Goal: Information Seeking & Learning: Learn about a topic

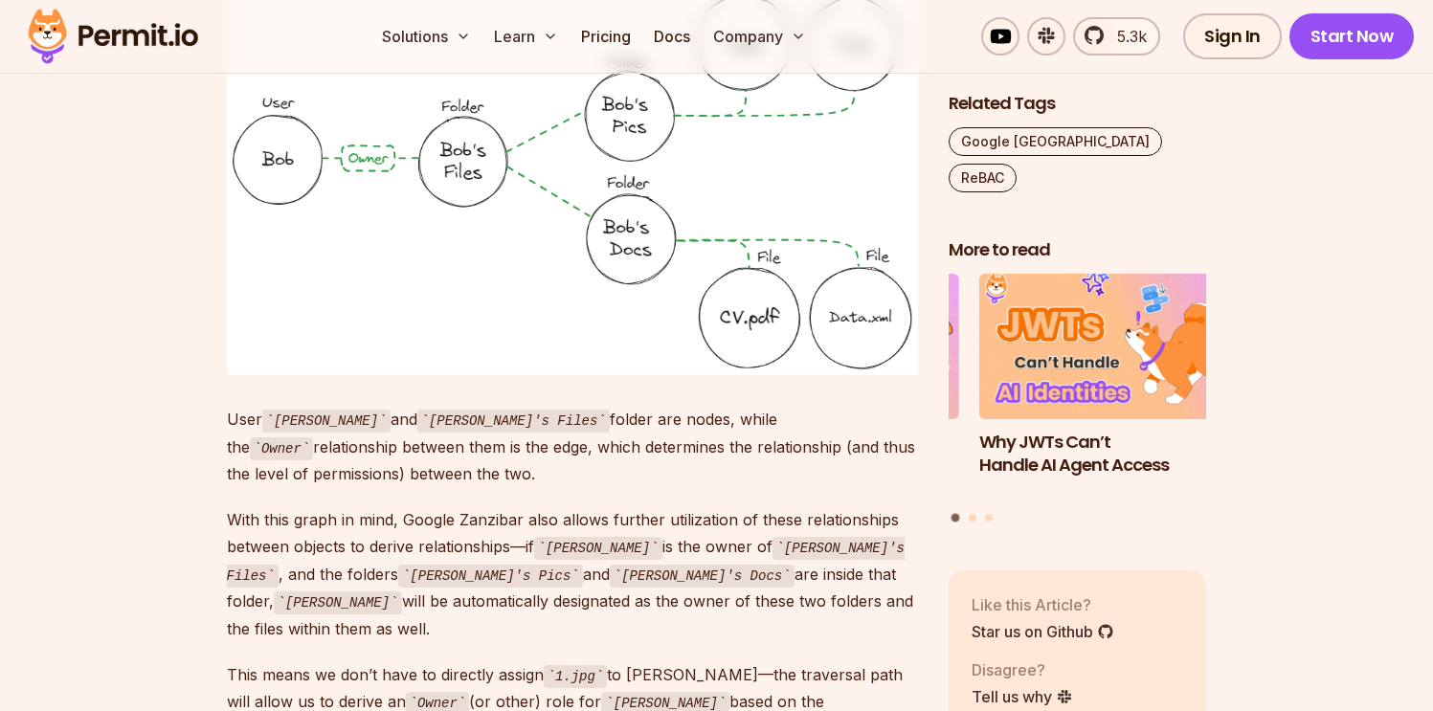
scroll to position [4565, 0]
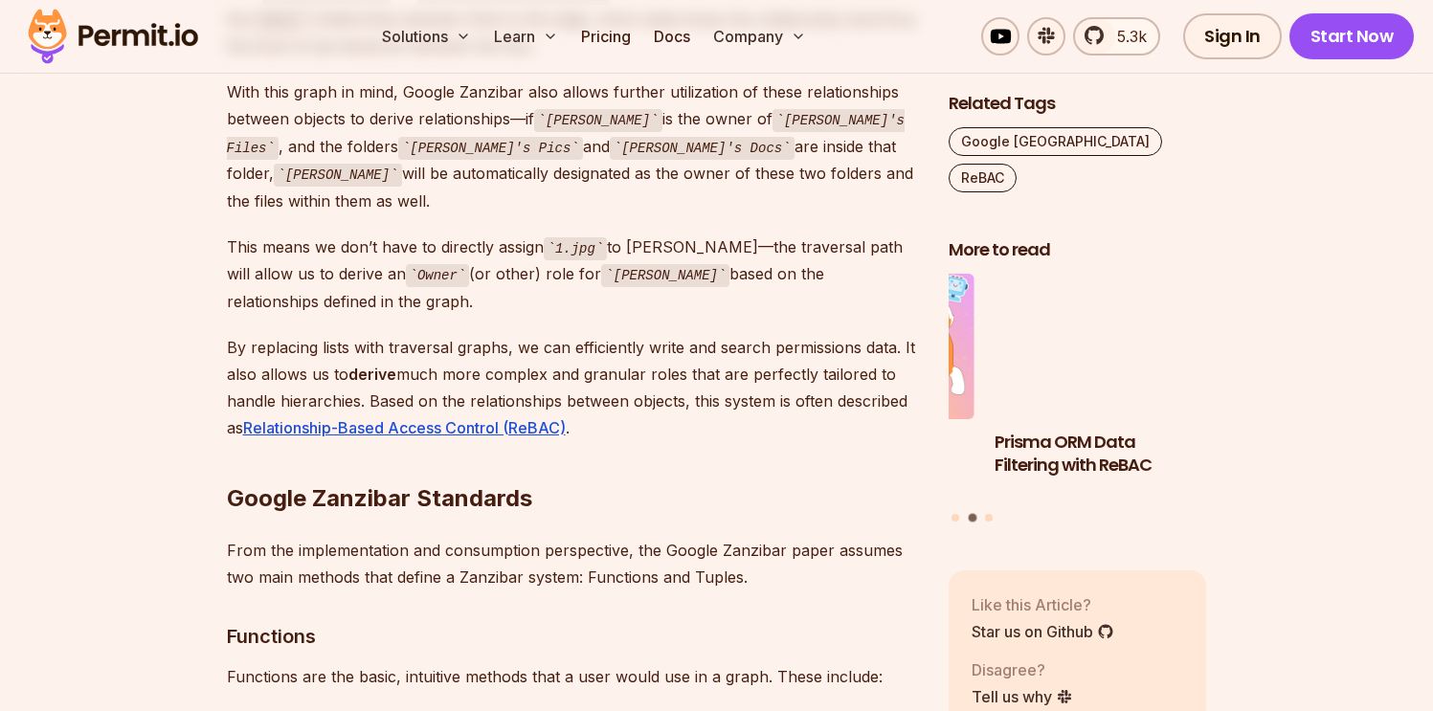
scroll to position [4963, 0]
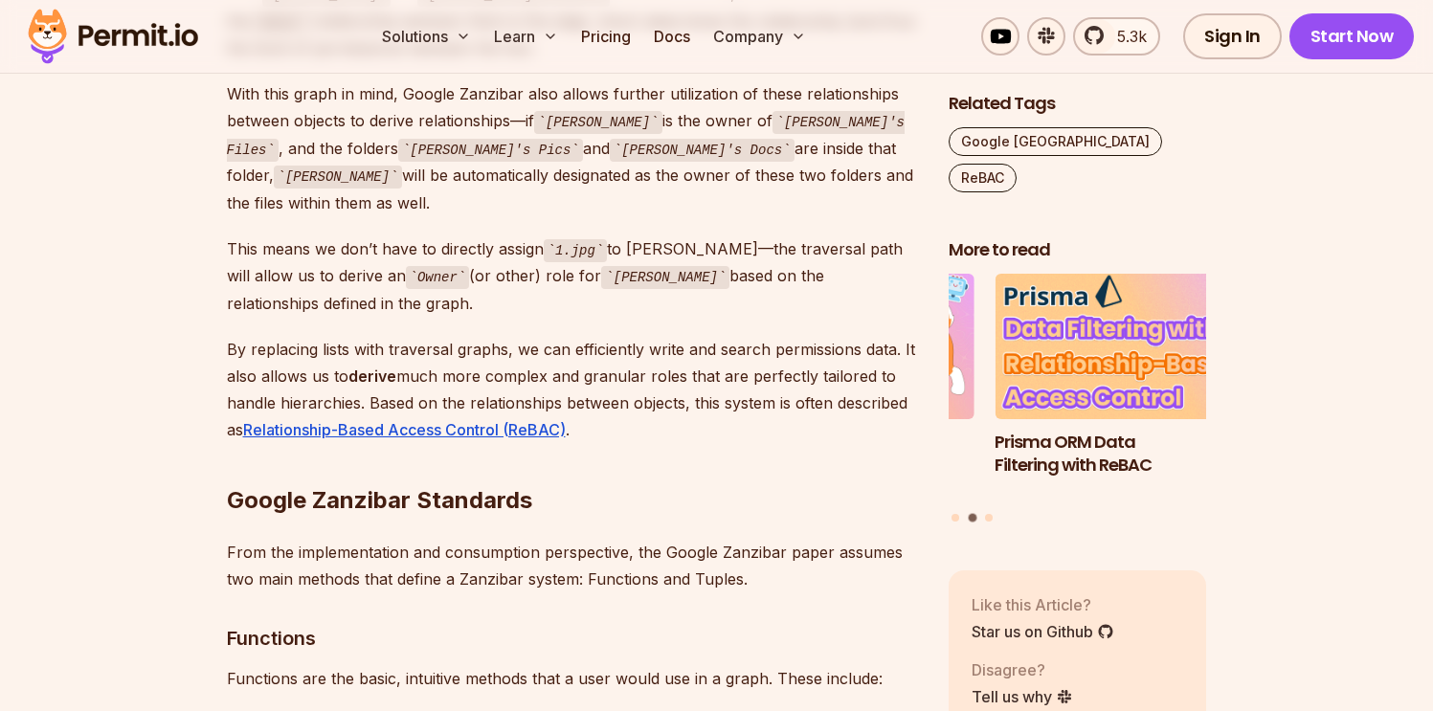
click at [599, 336] on p "By replacing lists with traversal graphs, we can efficiently write and search p…" at bounding box center [572, 389] width 691 height 107
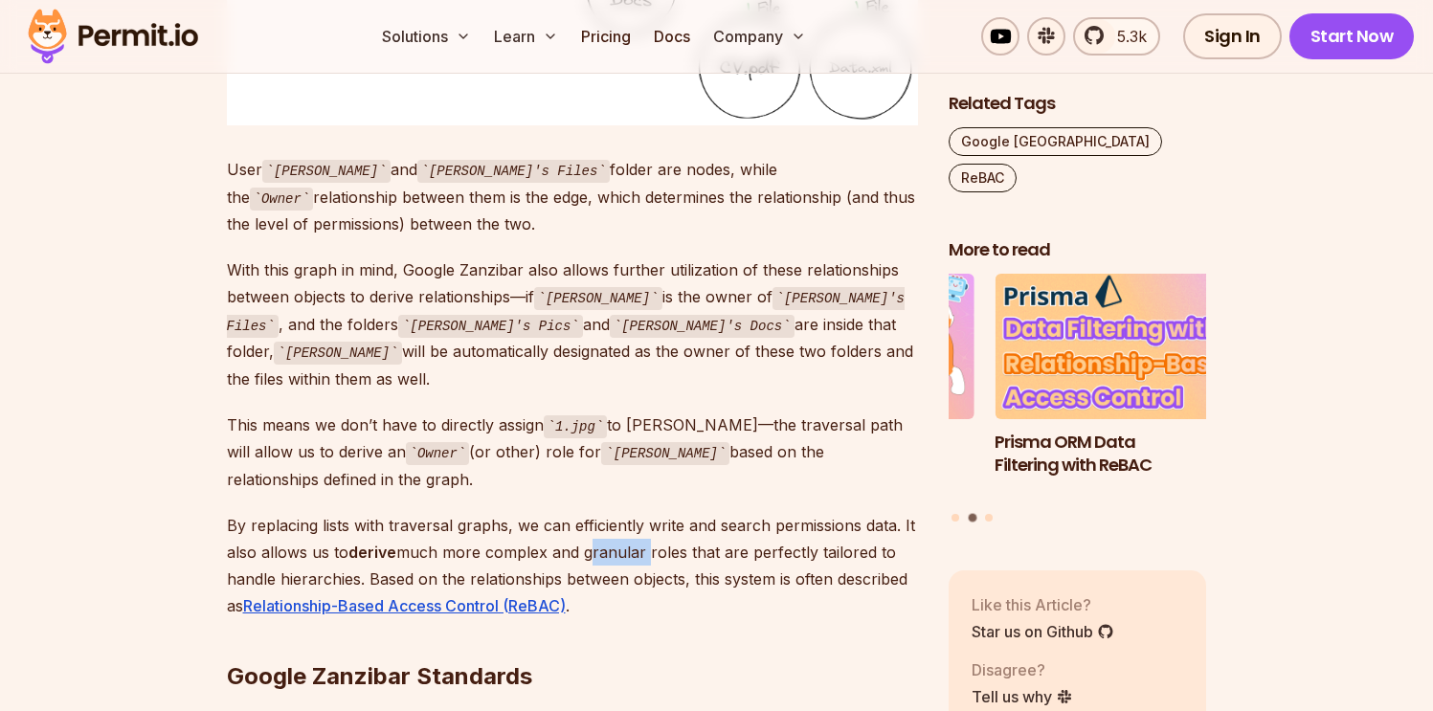
click at [599, 289] on p "With this graph in mind, Google Zanzibar also allows further utilization of the…" at bounding box center [572, 324] width 691 height 136
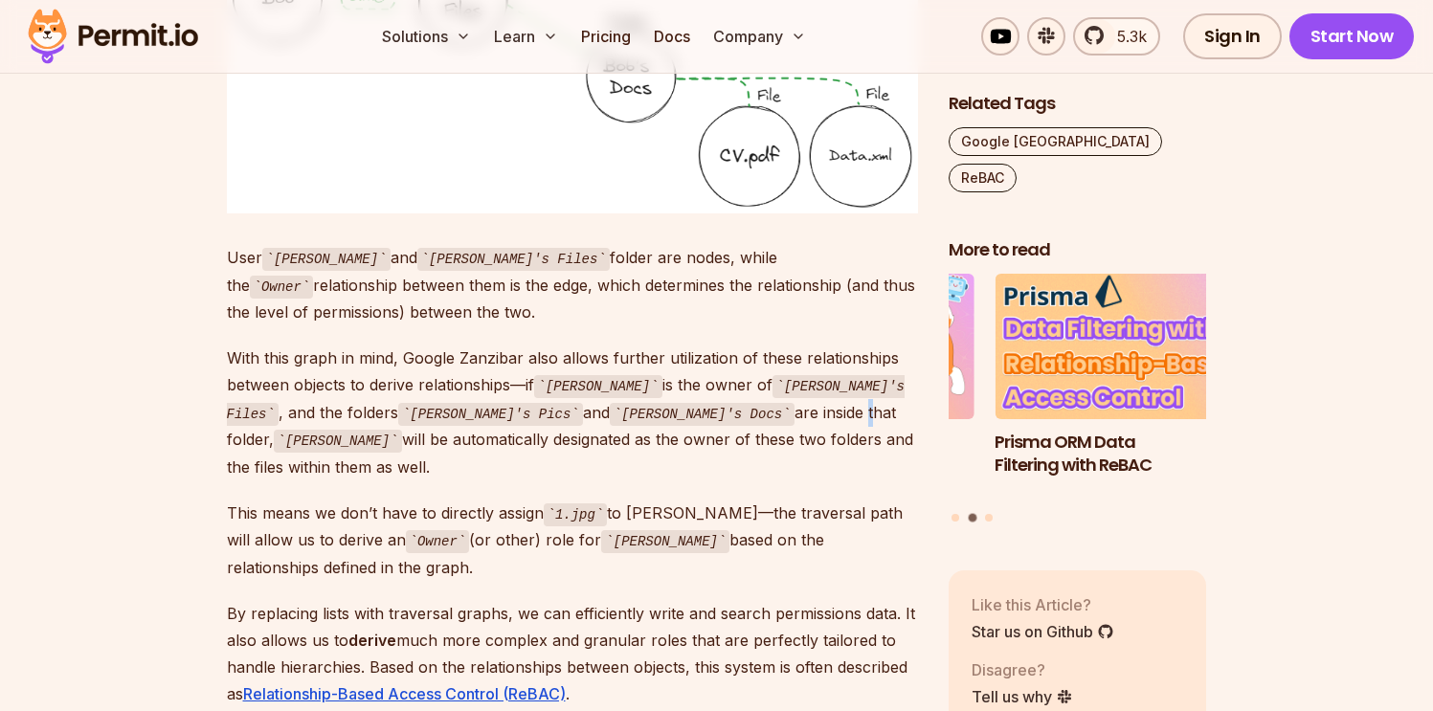
click at [599, 289] on p "User Bob and Bob's Files folder are nodes, while the Owner relationship between…" at bounding box center [572, 284] width 691 height 81
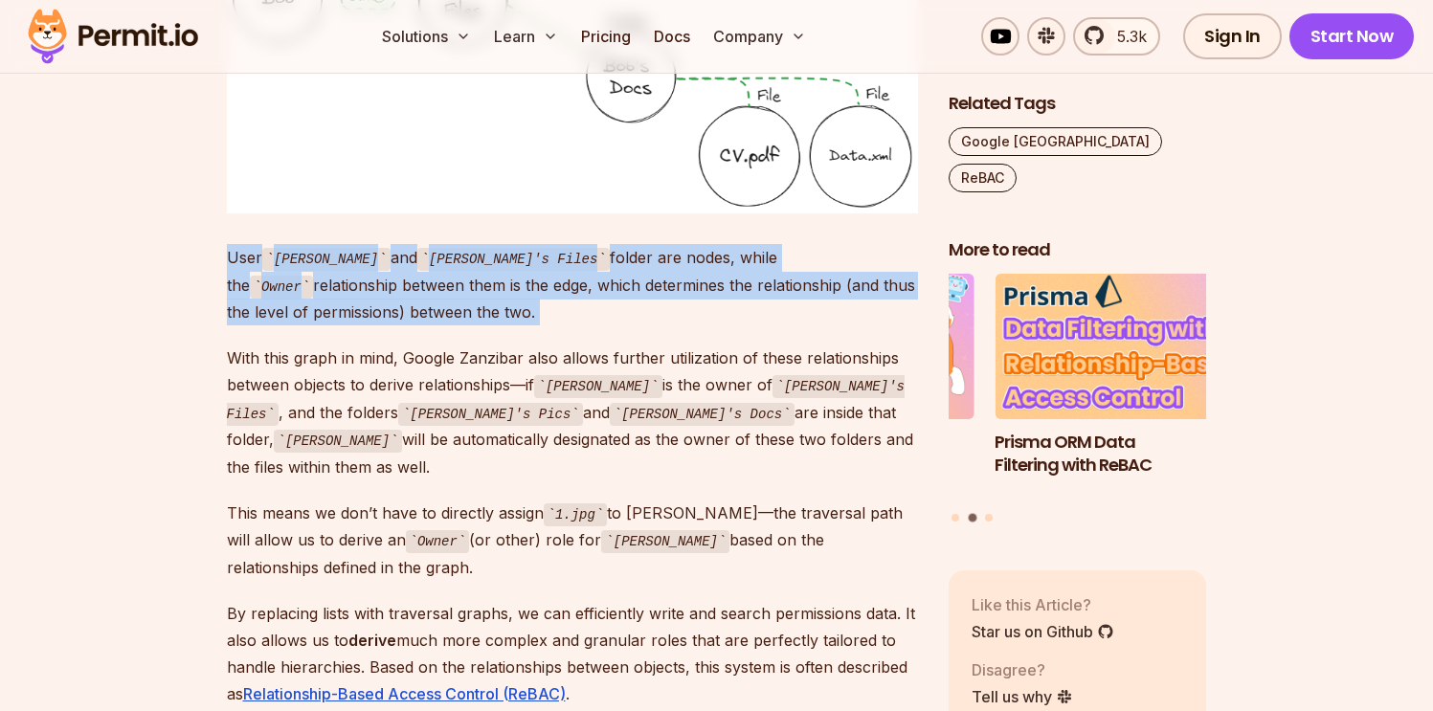
scroll to position [4582, 0]
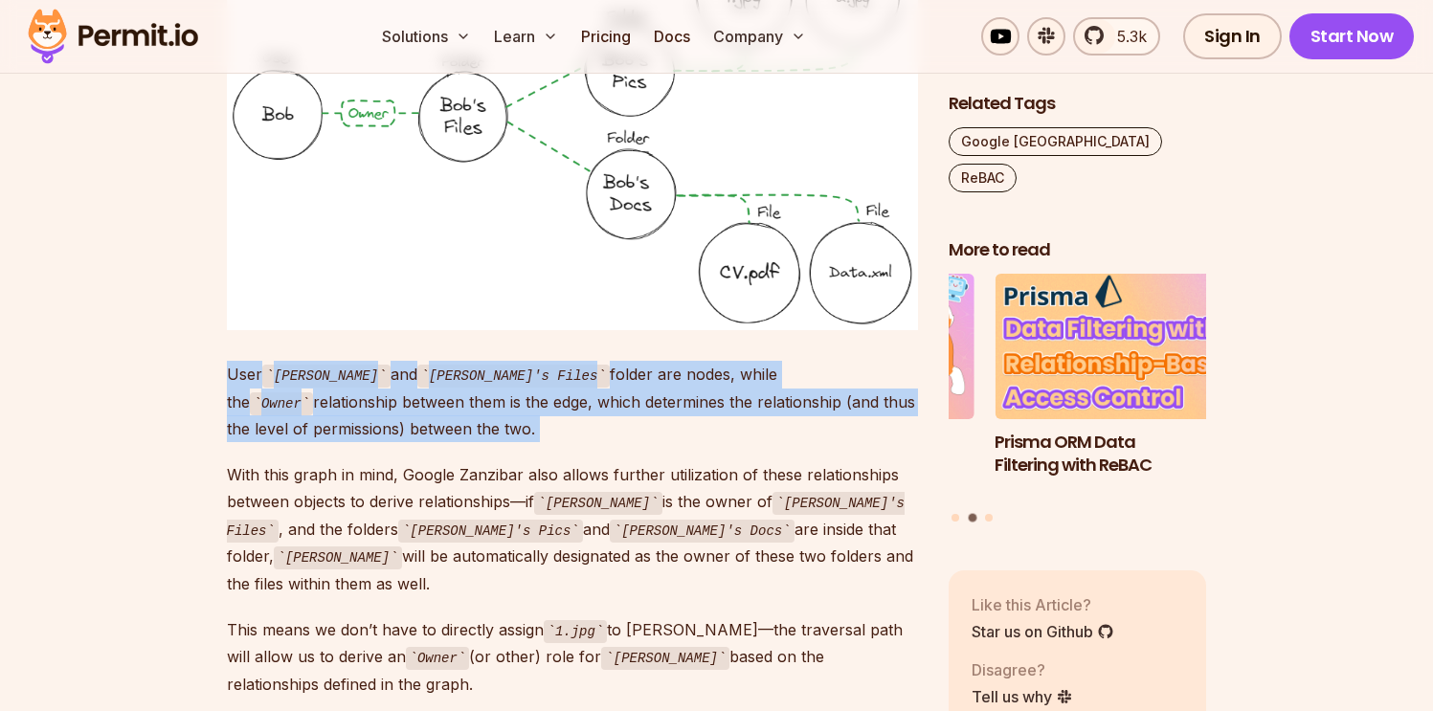
click at [599, 289] on img at bounding box center [572, 127] width 691 height 408
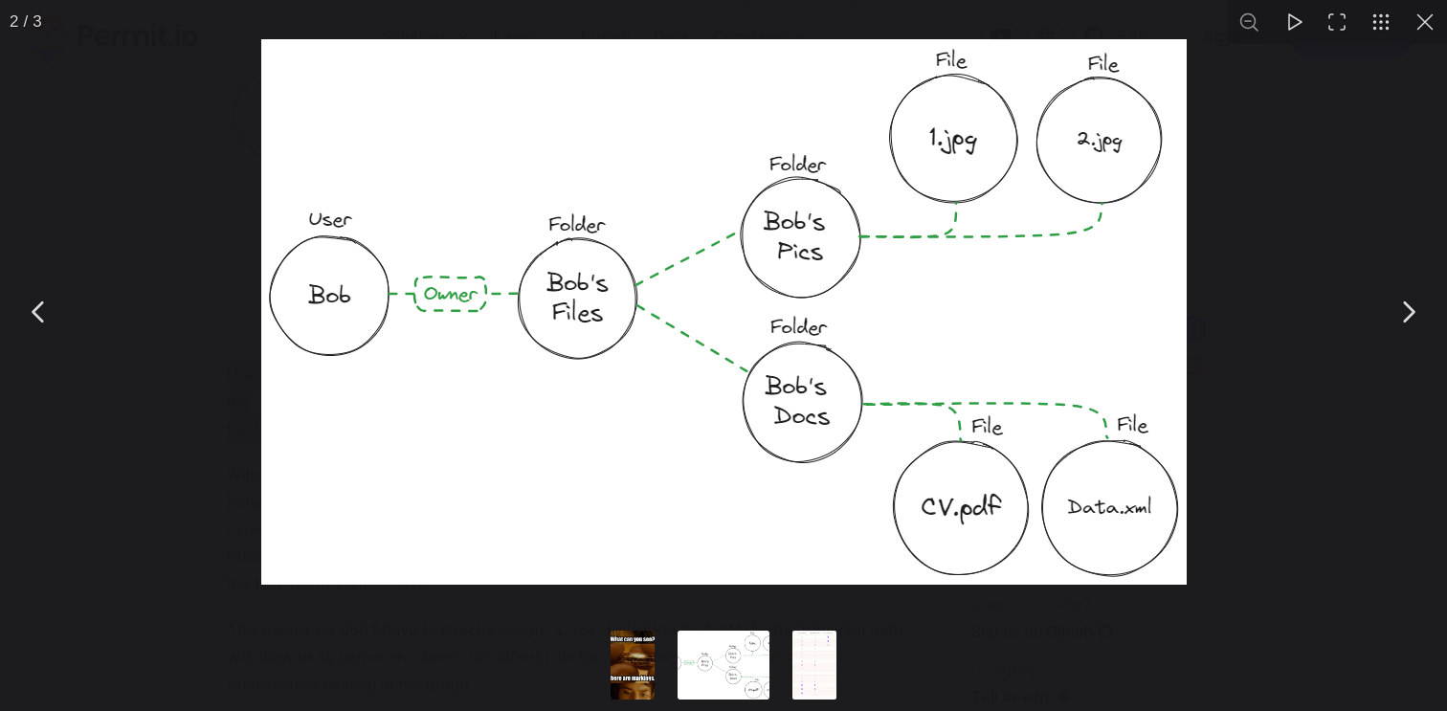
click at [590, 600] on div "You can close this modal content with the ESC key" at bounding box center [723, 311] width 1447 height 623
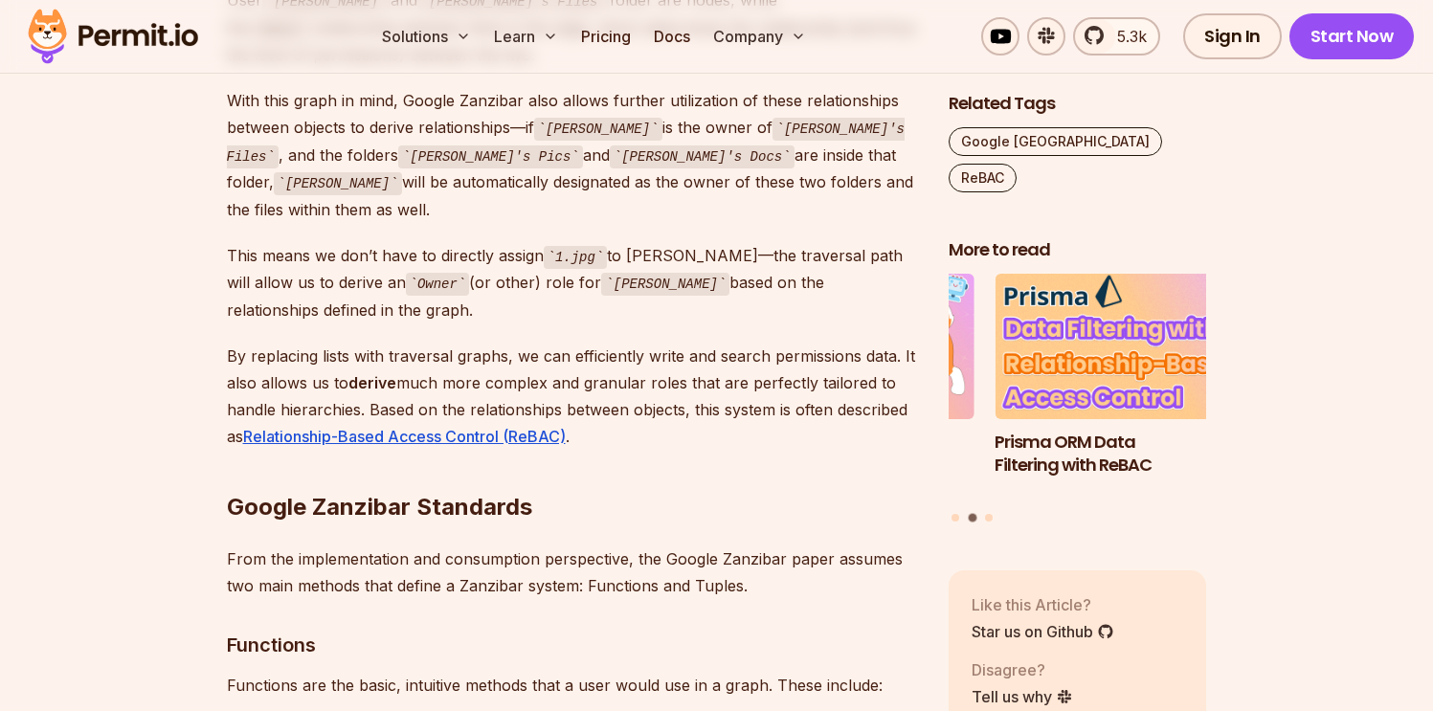
scroll to position [5229, 0]
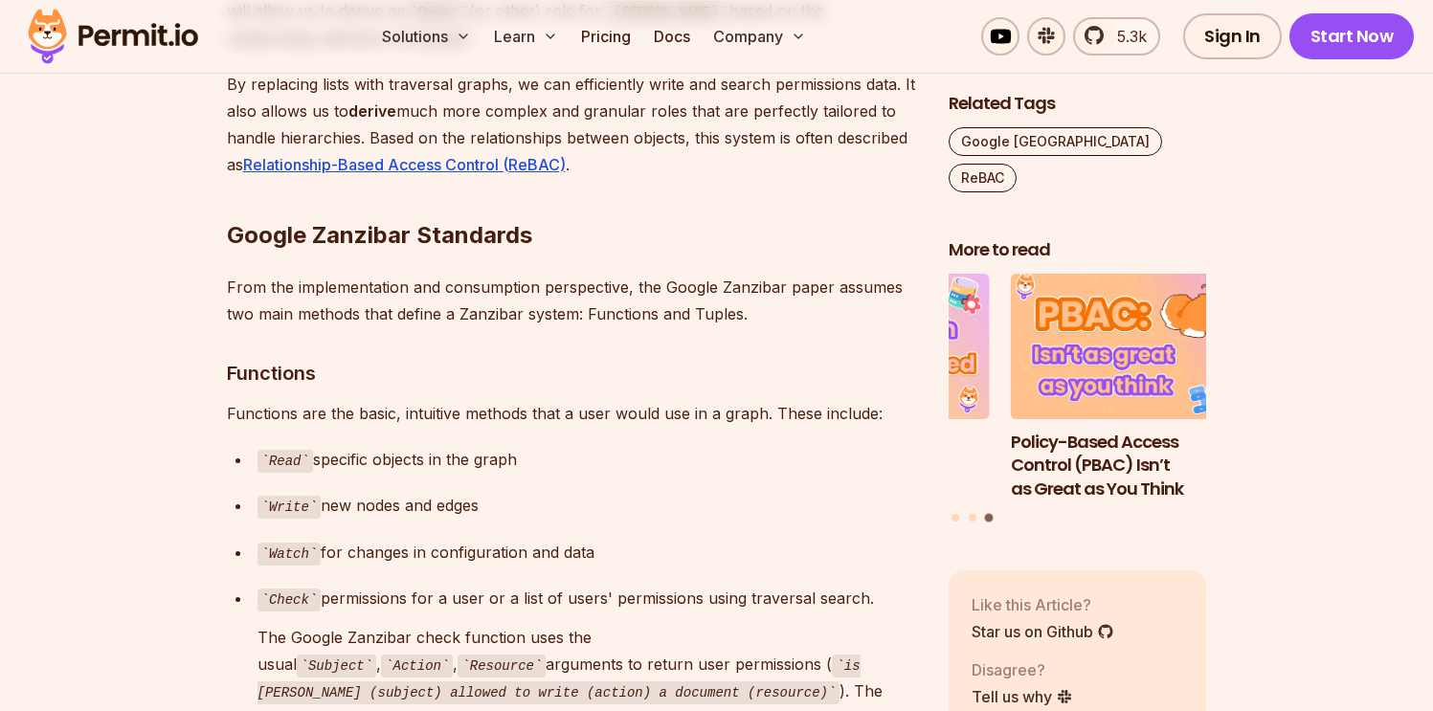
click at [677, 539] on p "Watch for changes in configuration and data" at bounding box center [587, 553] width 660 height 28
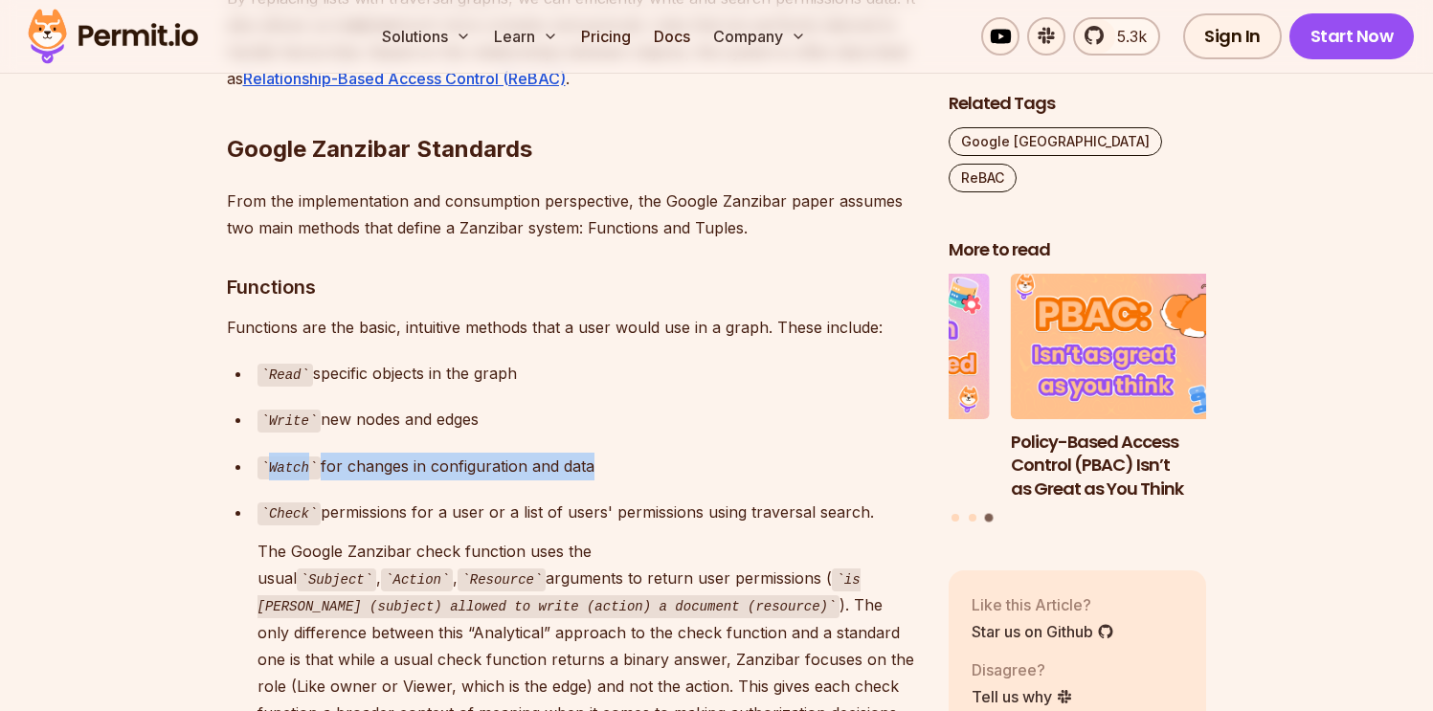
scroll to position [5375, 0]
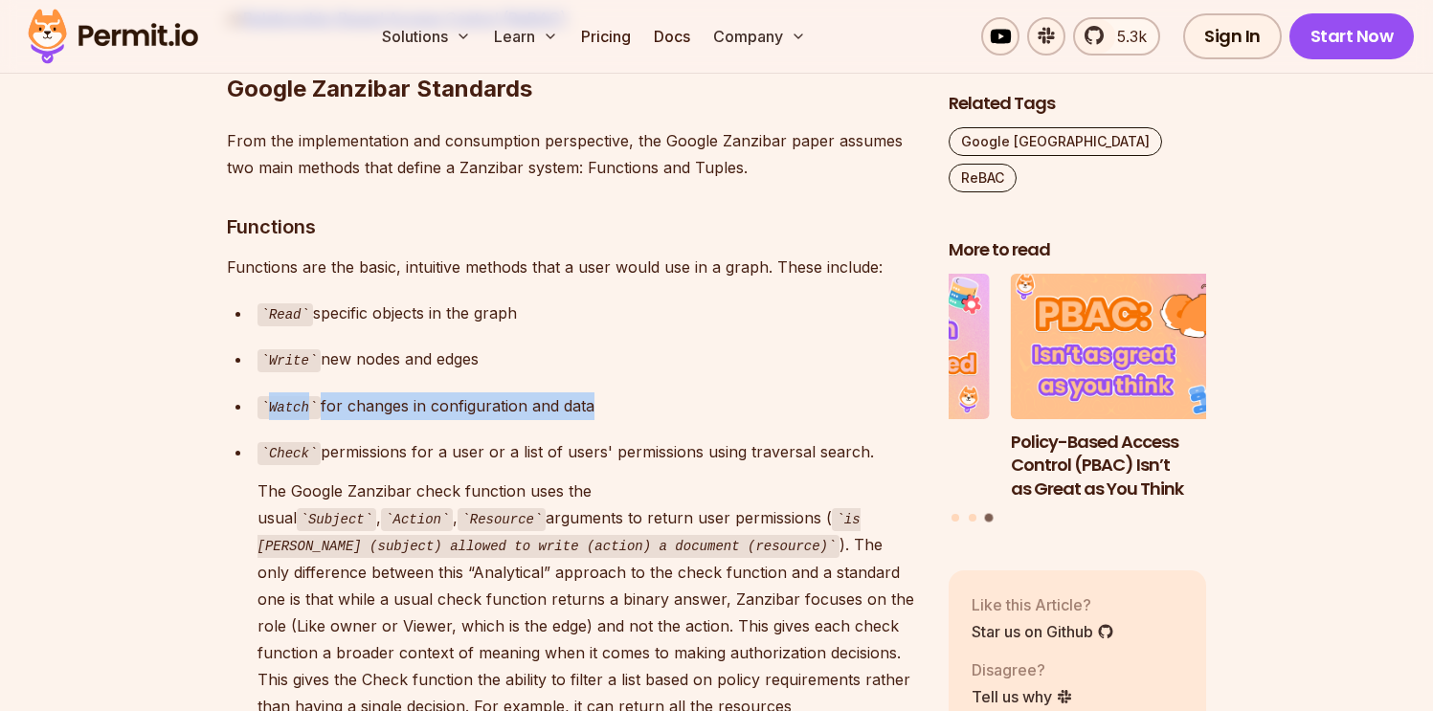
click at [677, 478] on p "The Google Zanzibar check function uses the usual Subject , Action , Resource a…" at bounding box center [587, 613] width 660 height 270
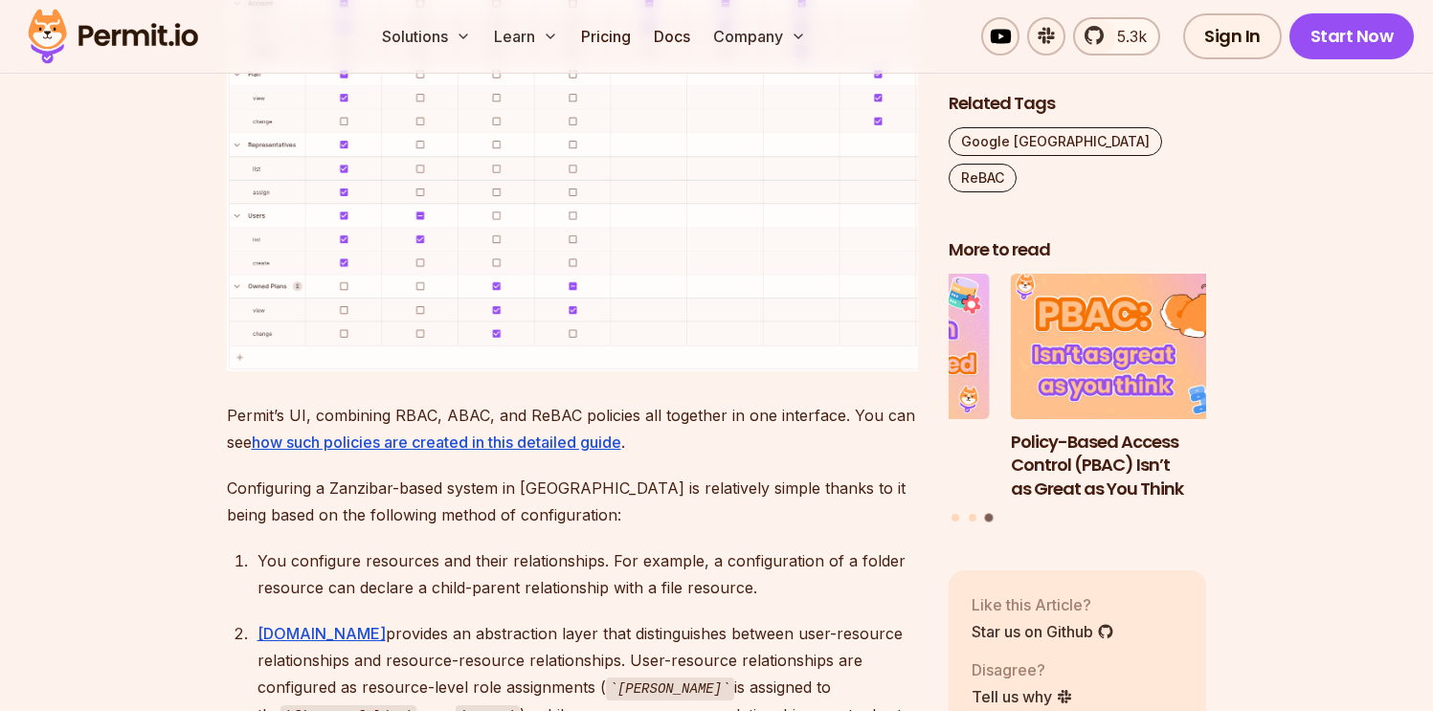
scroll to position [8719, 0]
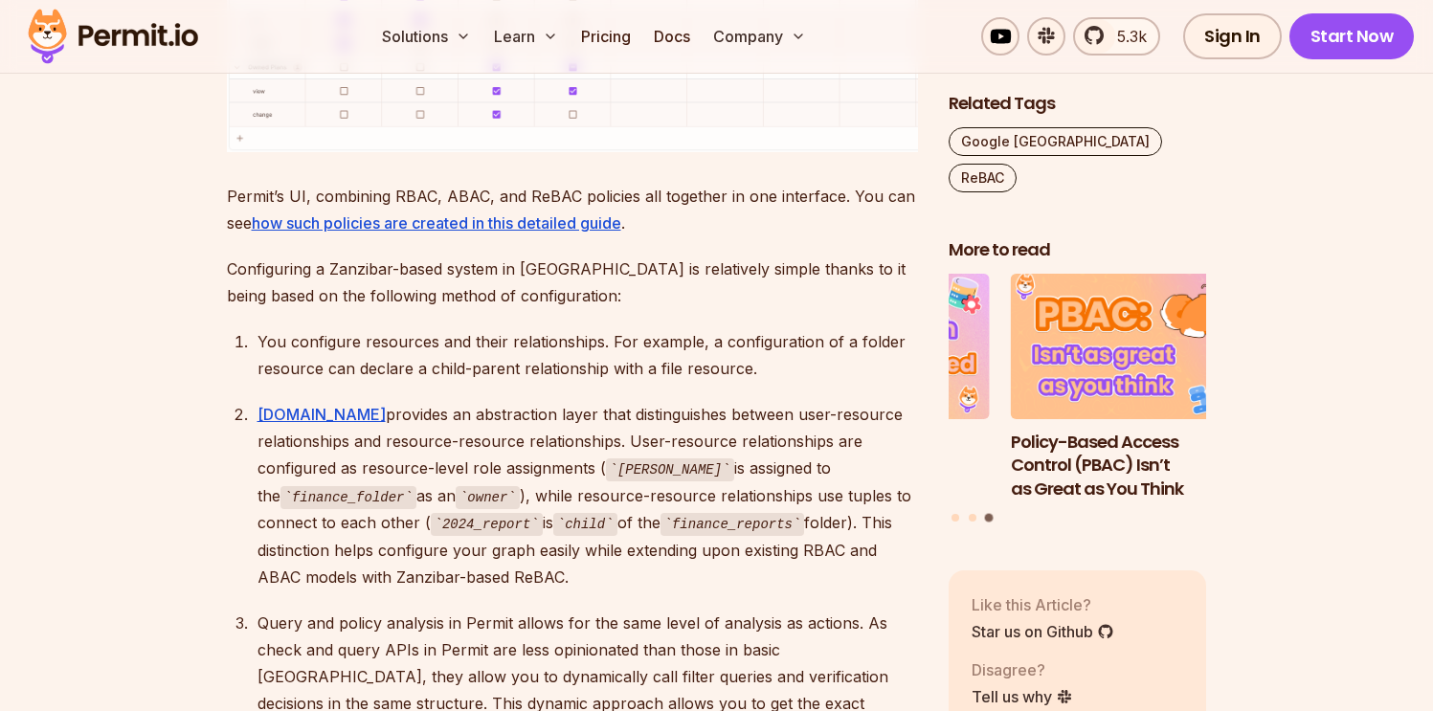
click at [631, 408] on ol "You configure resources and their relationships. For example, a configuration o…" at bounding box center [572, 549] width 691 height 442
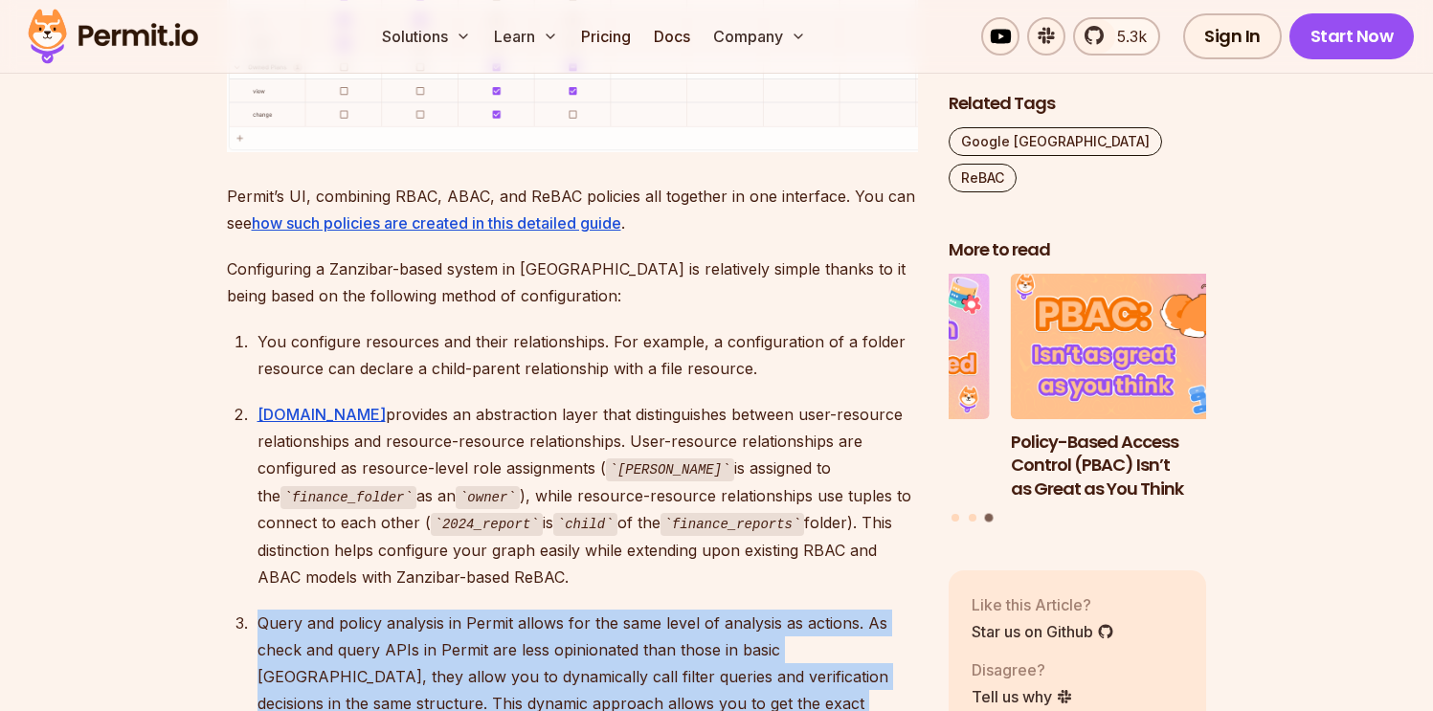
click at [631, 408] on ol "You configure resources and their relationships. For example, a configuration o…" at bounding box center [572, 549] width 691 height 442
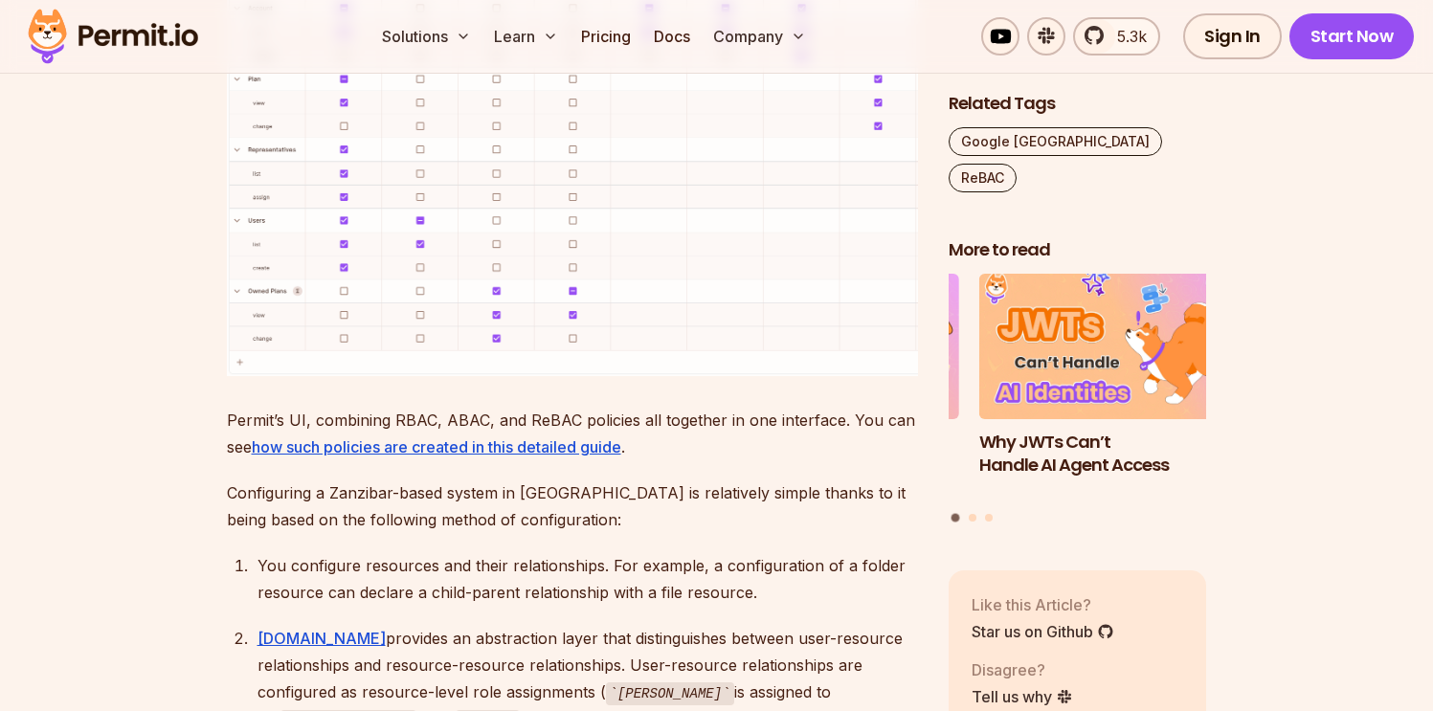
scroll to position [7502, 0]
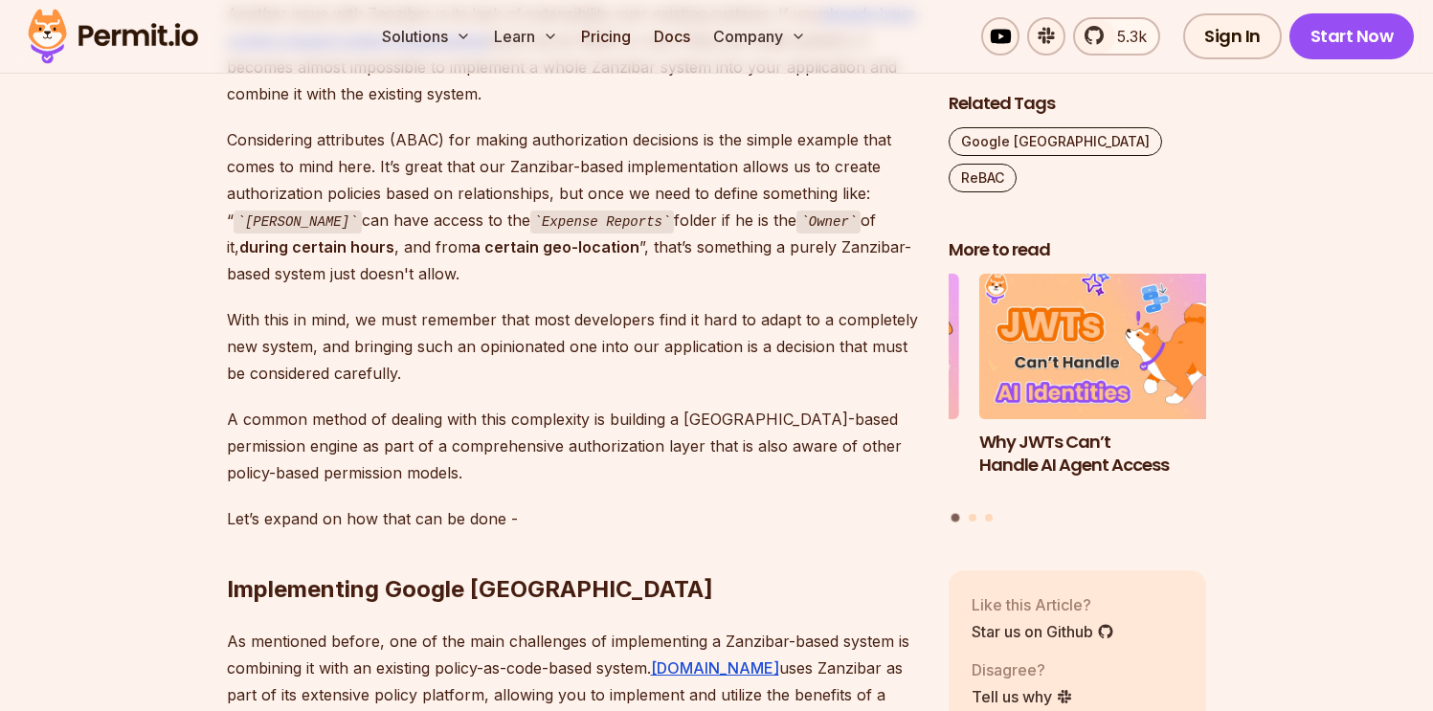
click at [631, 498] on h2 "Implementing Google [GEOGRAPHIC_DATA]" at bounding box center [572, 551] width 691 height 107
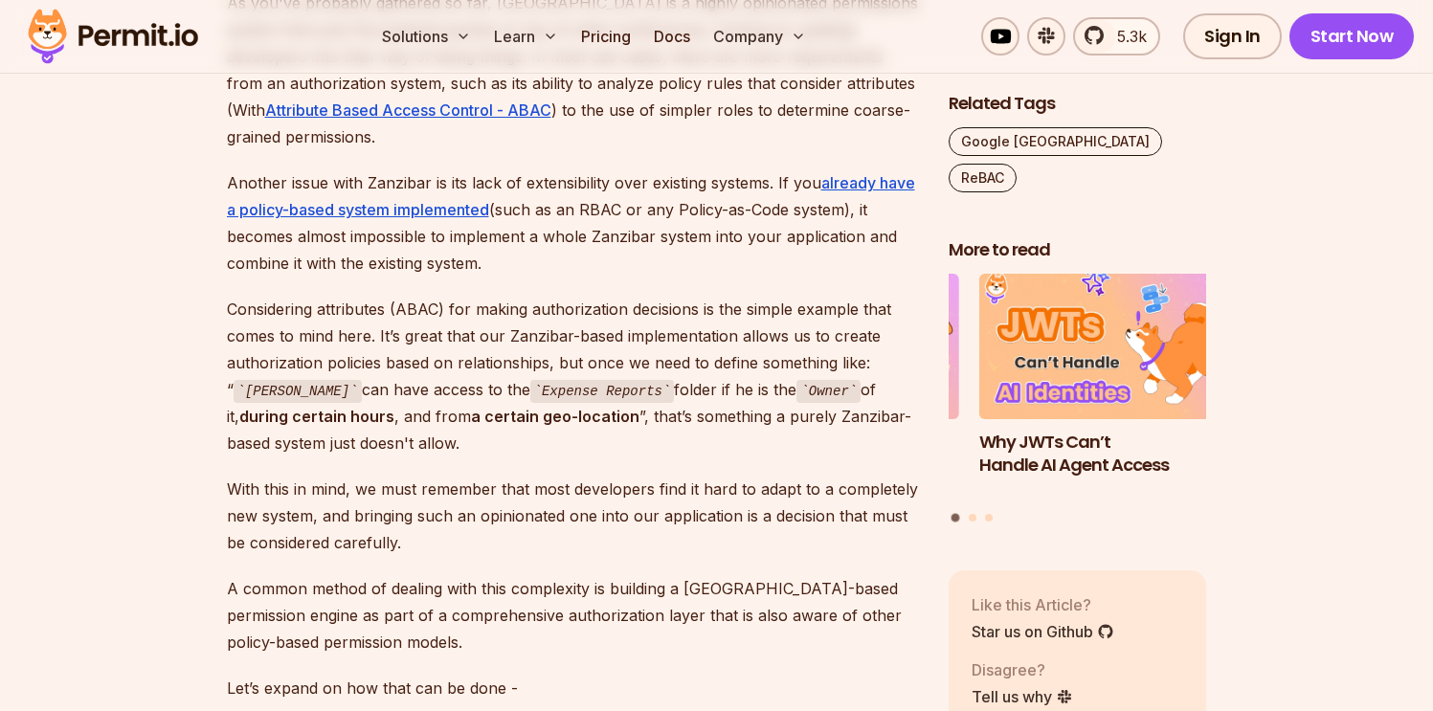
scroll to position [7156, 0]
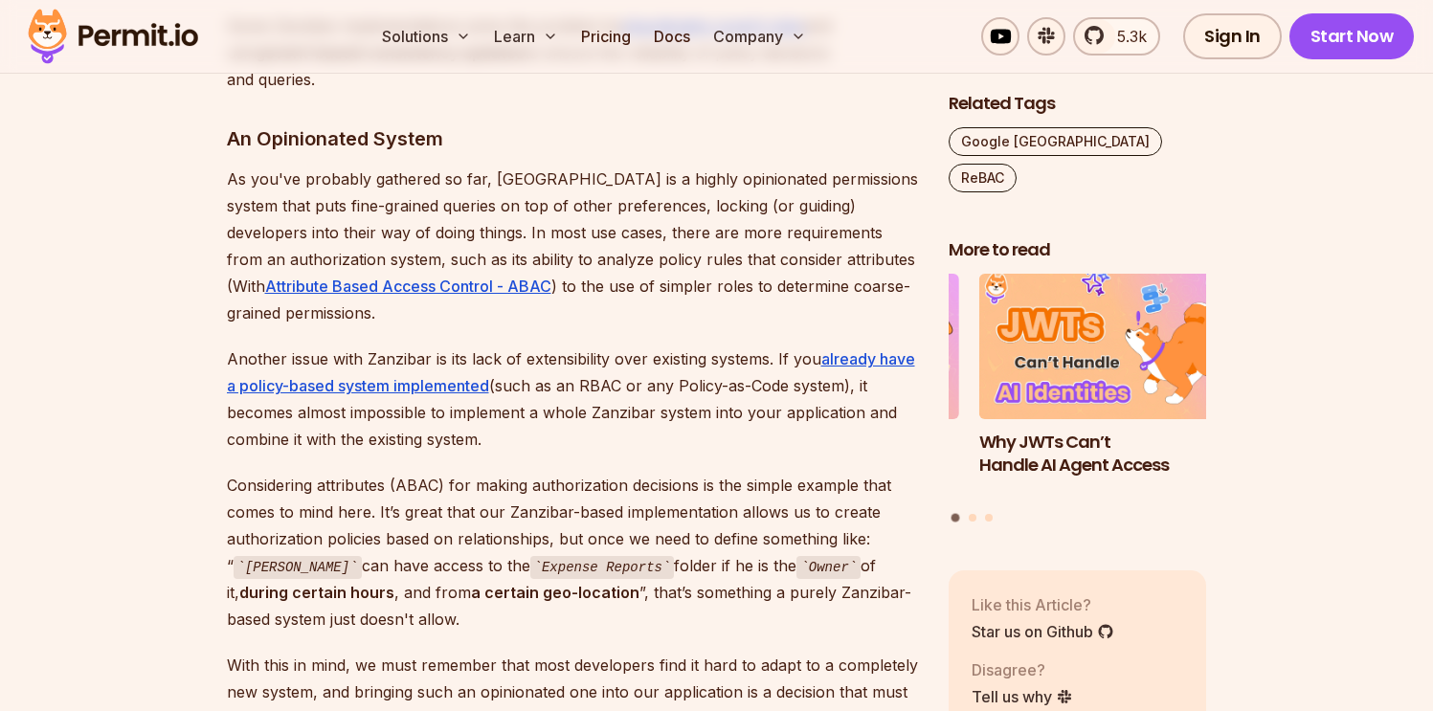
click at [652, 346] on p "Another issue with Zanzibar is its lack of extensibility over existing systems.…" at bounding box center [572, 399] width 691 height 107
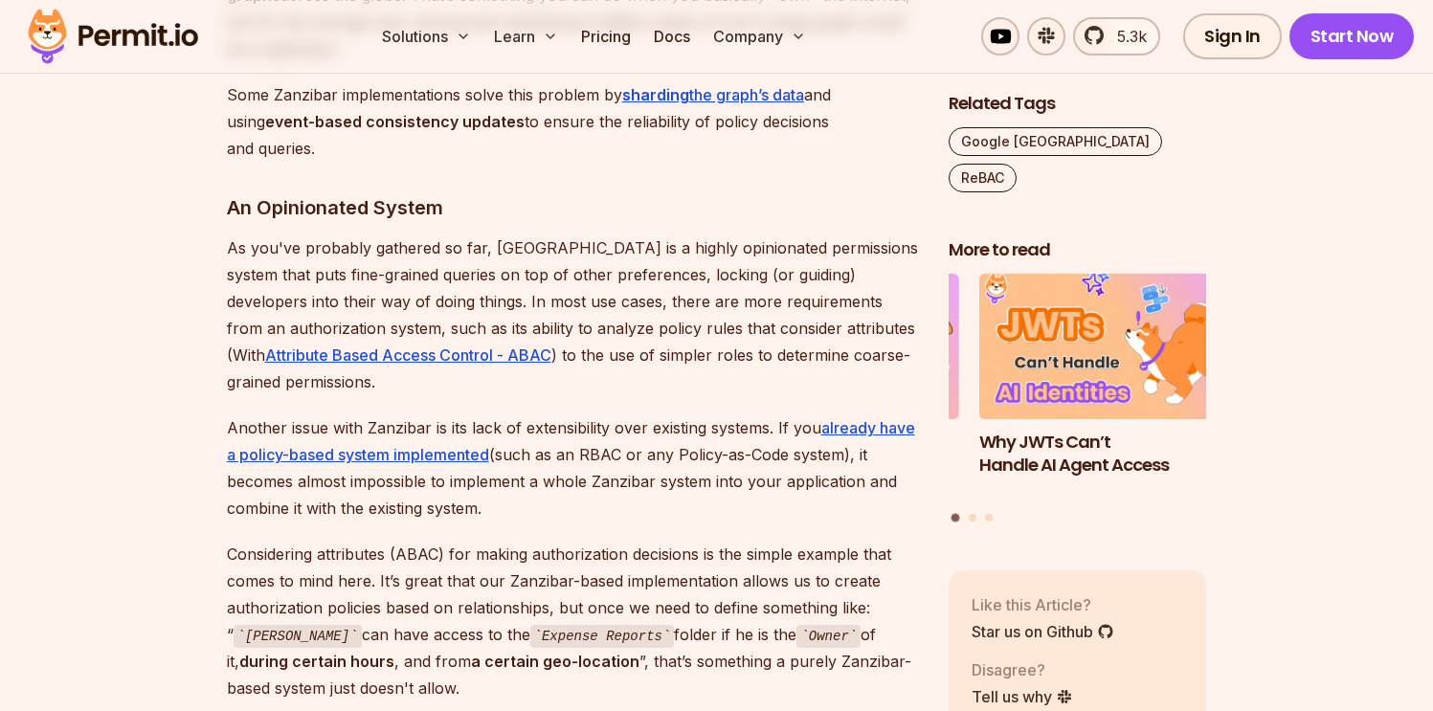
scroll to position [6989, 0]
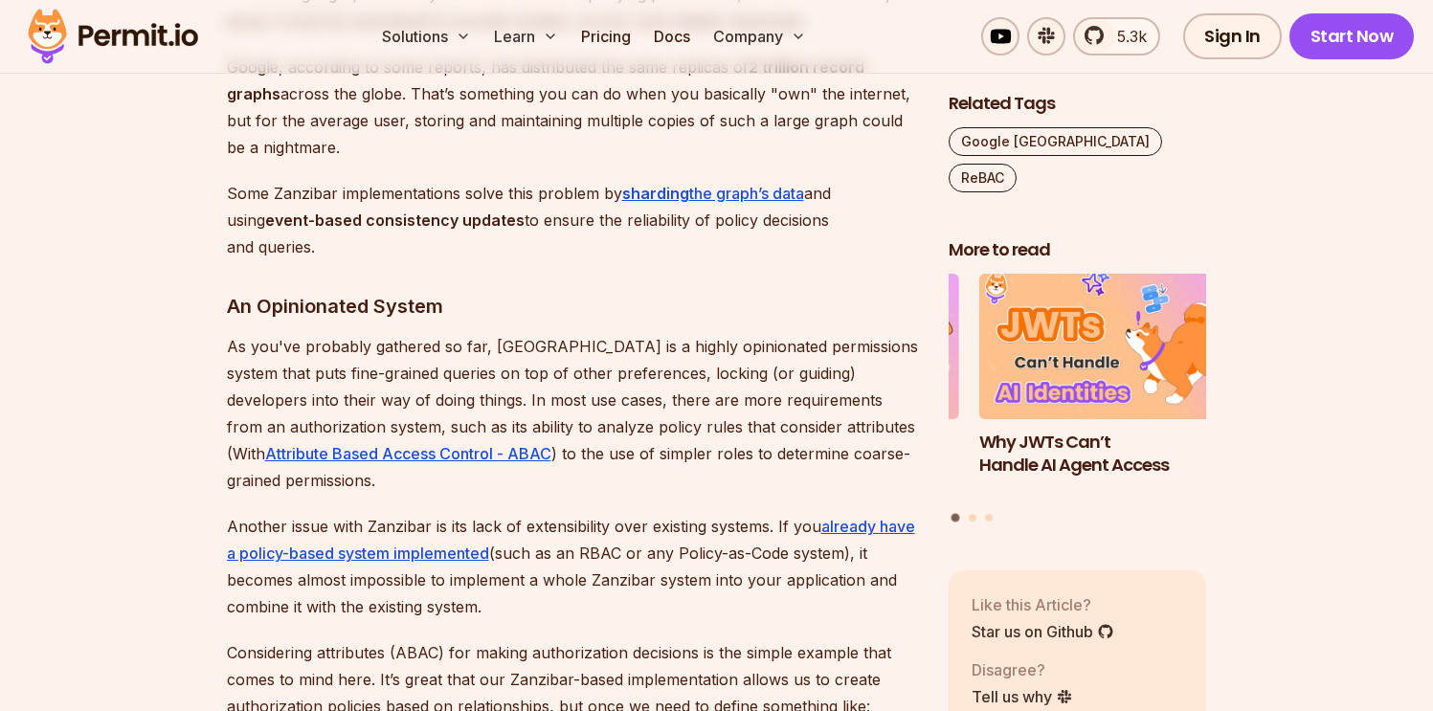
click at [652, 333] on p "As you've probably gathered so far, Zanzibar is a highly opinionated permission…" at bounding box center [572, 413] width 691 height 161
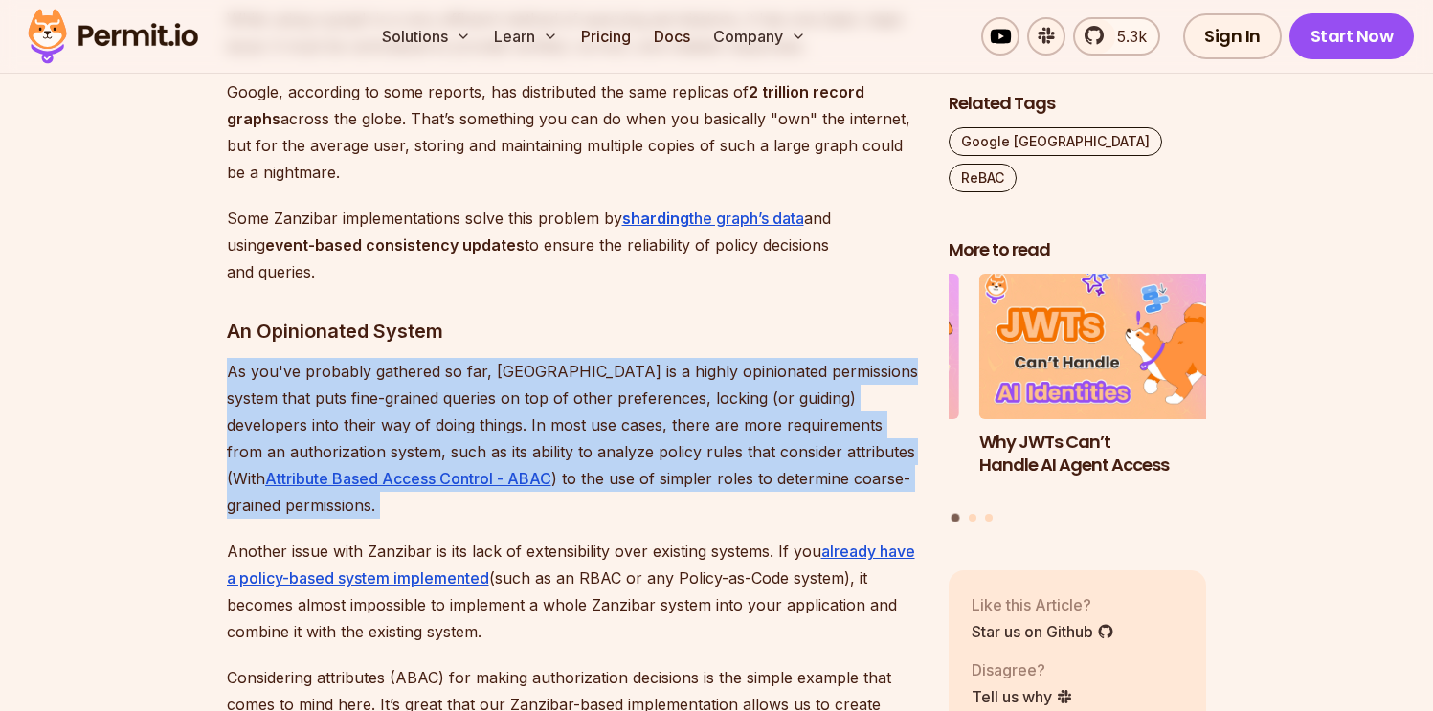
scroll to position [6962, 0]
